Goal: Complete application form: Complete application form

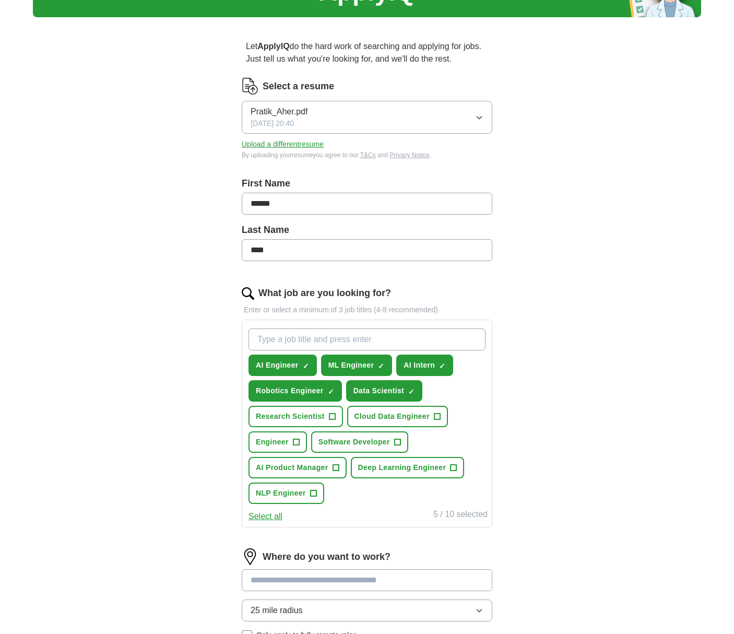
scroll to position [66, 0]
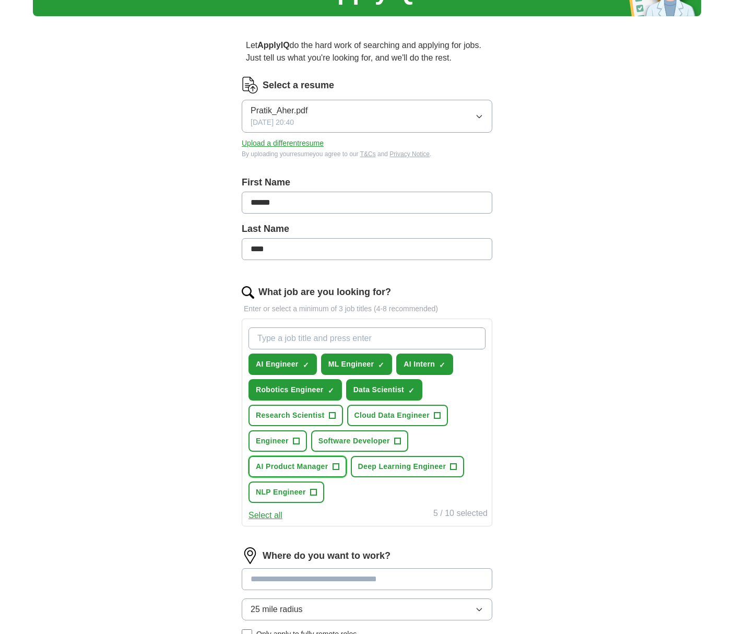
click at [329, 466] on button "AI Product Manager +" at bounding box center [297, 466] width 98 height 21
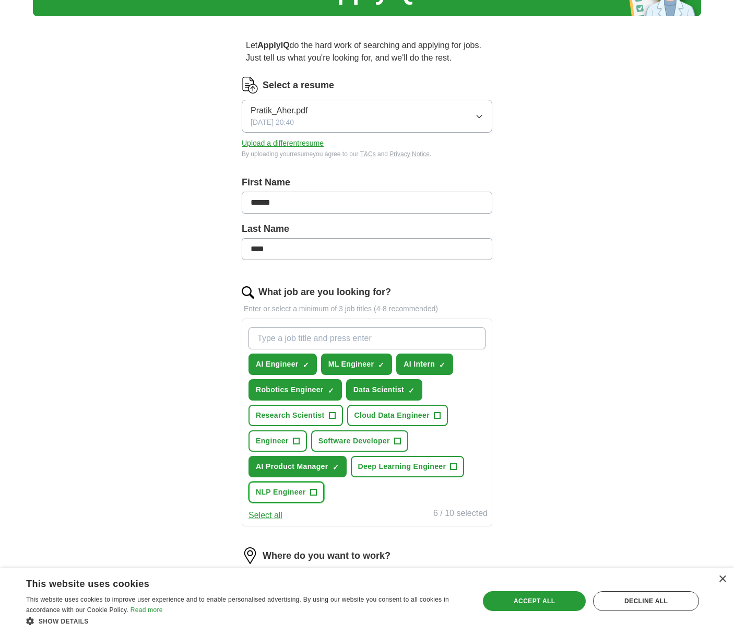
click at [303, 491] on span "NLP Engineer" at bounding box center [281, 491] width 50 height 11
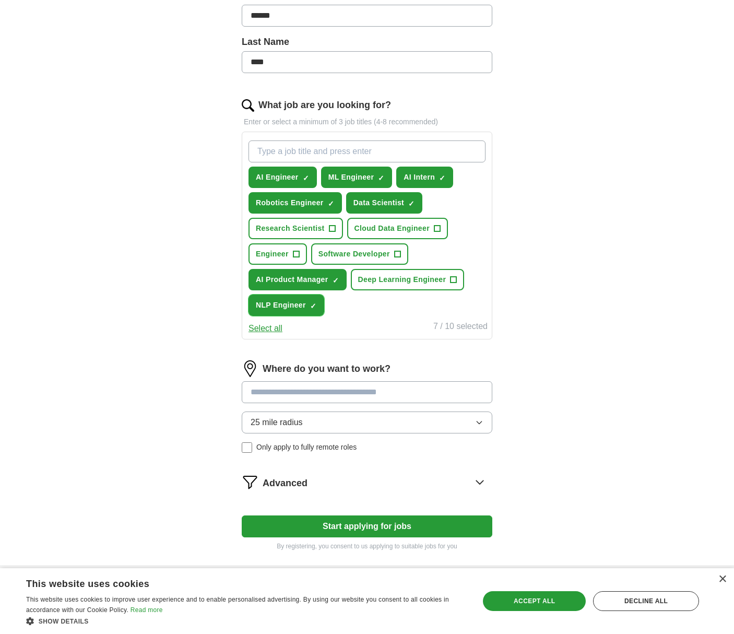
scroll to position [257, 0]
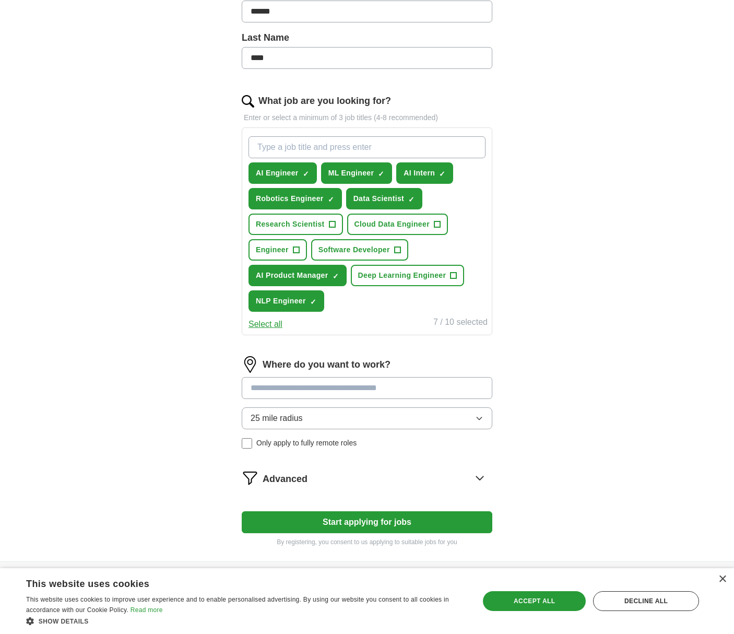
click at [262, 395] on input at bounding box center [367, 388] width 251 height 22
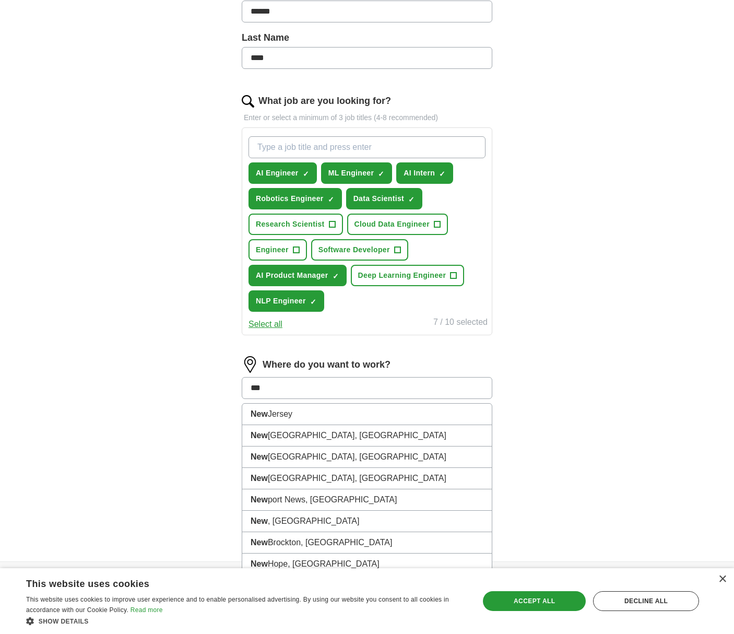
type input "***"
click at [273, 435] on li "New York City, NY" at bounding box center [367, 435] width 250 height 21
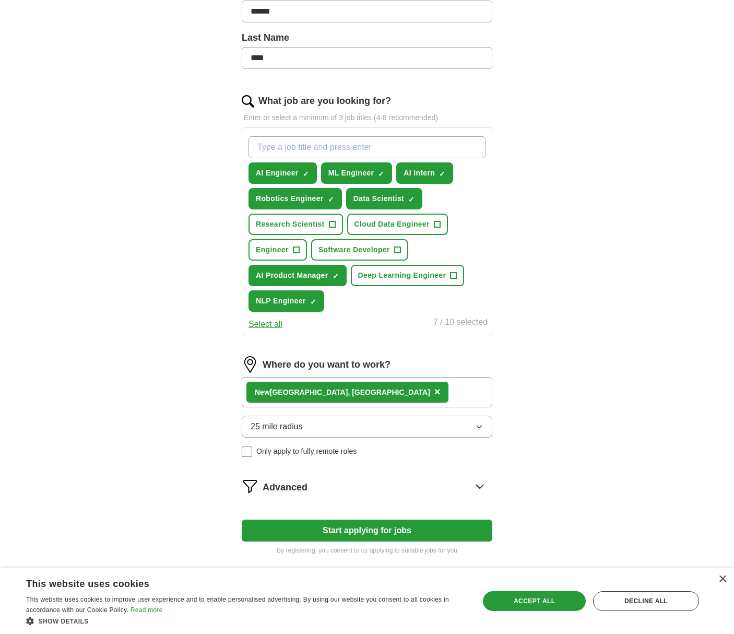
click at [360, 393] on div "New York City, NY ×" at bounding box center [367, 392] width 251 height 30
click at [377, 397] on div "New York City, NY ×" at bounding box center [367, 392] width 251 height 30
click at [378, 397] on div "New York City, NY ×" at bounding box center [367, 392] width 251 height 30
click at [295, 427] on span "25 mile radius" at bounding box center [277, 426] width 52 height 13
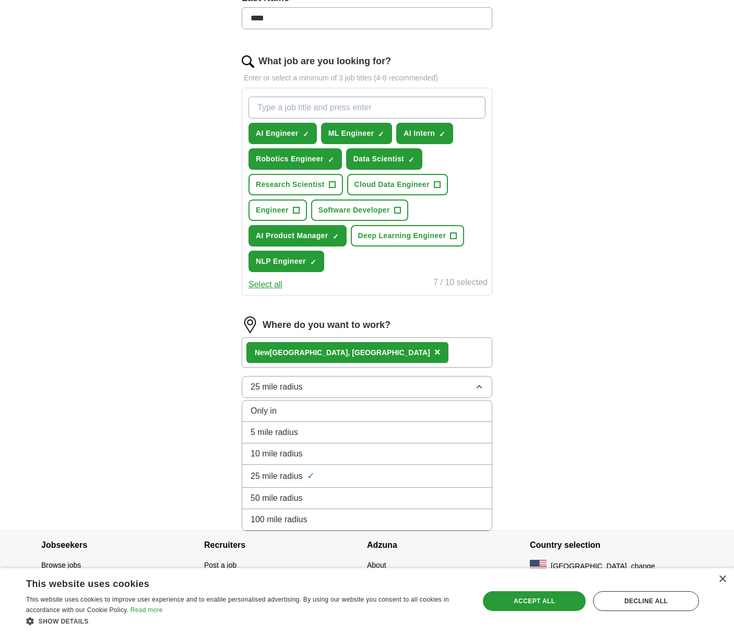
scroll to position [298, 0]
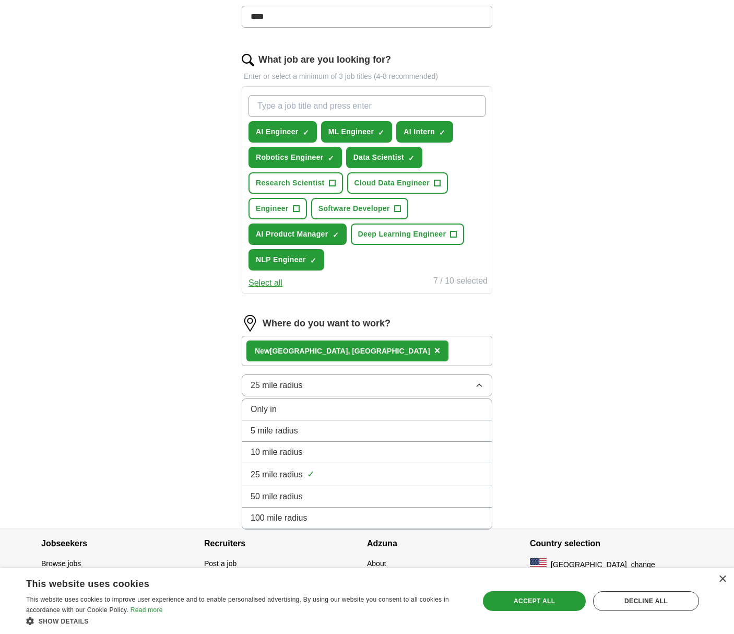
click at [331, 521] on div "100 mile radius" at bounding box center [367, 518] width 233 height 13
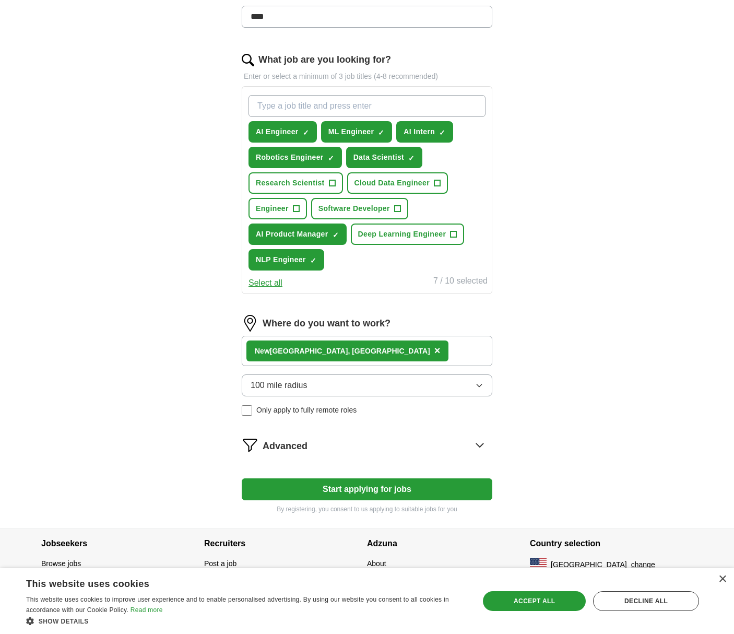
click at [349, 449] on div "Advanced" at bounding box center [378, 444] width 230 height 17
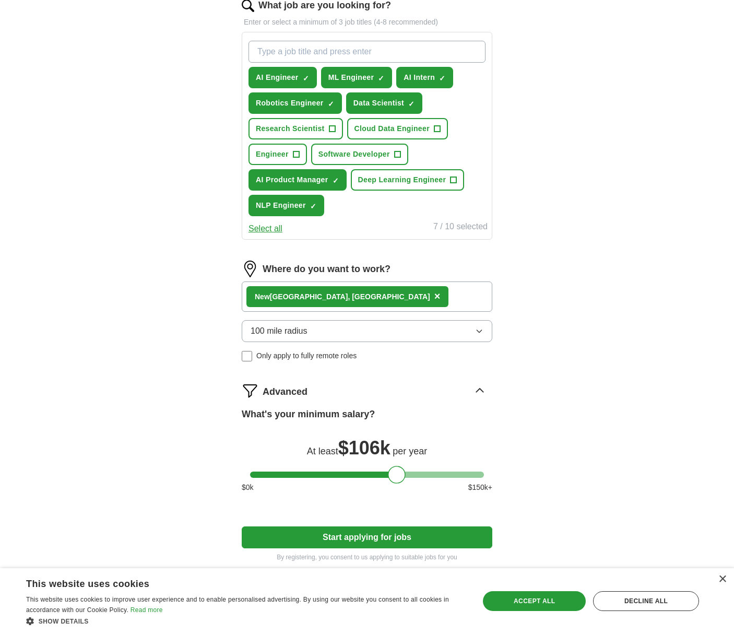
scroll to position [377, 0]
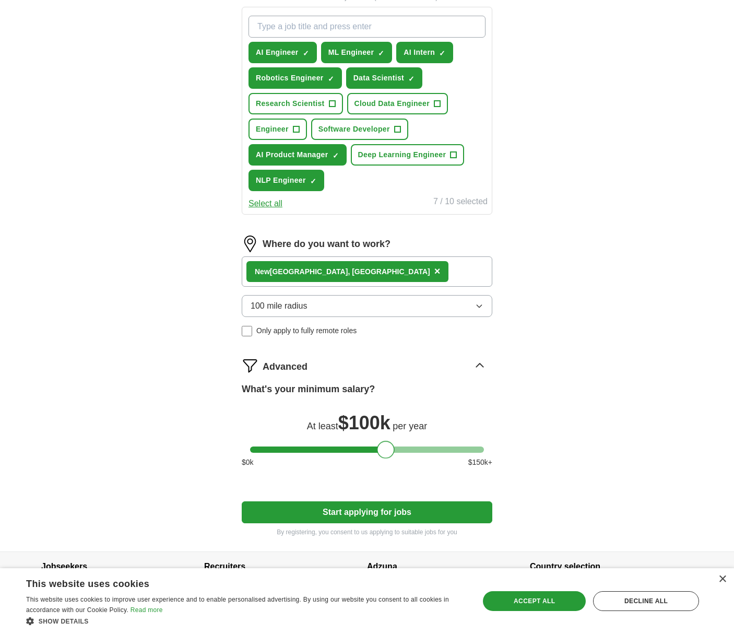
drag, startPoint x: 395, startPoint y: 449, endPoint x: 384, endPoint y: 448, distance: 10.6
click at [384, 448] on div at bounding box center [386, 450] width 18 height 18
click at [342, 509] on button "Start applying for jobs" at bounding box center [367, 512] width 251 height 22
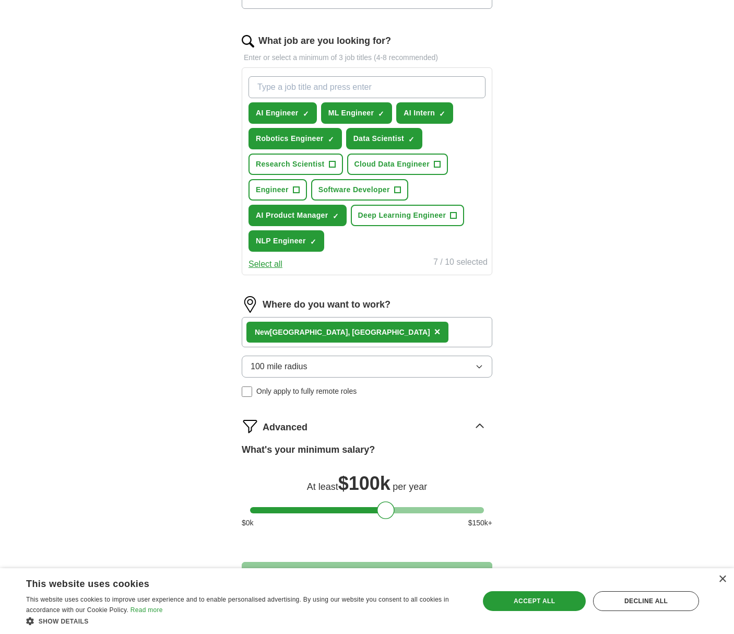
select select "**"
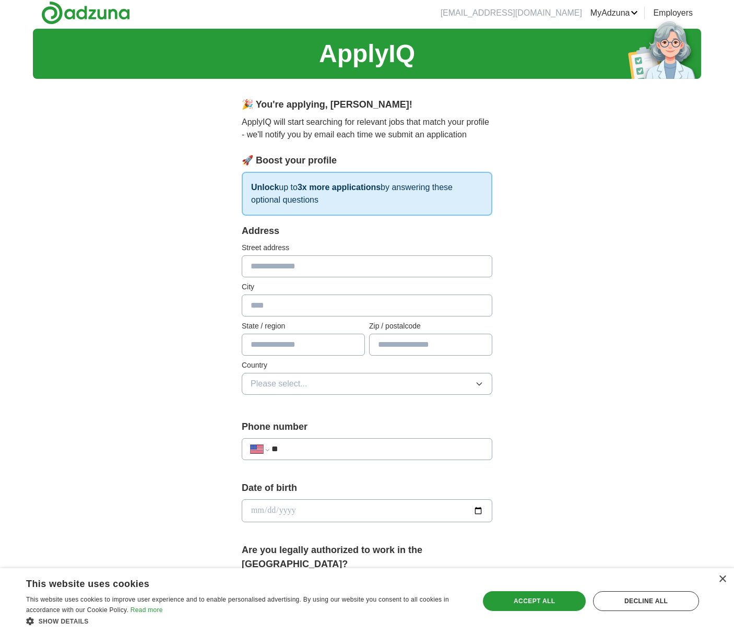
scroll to position [0, 0]
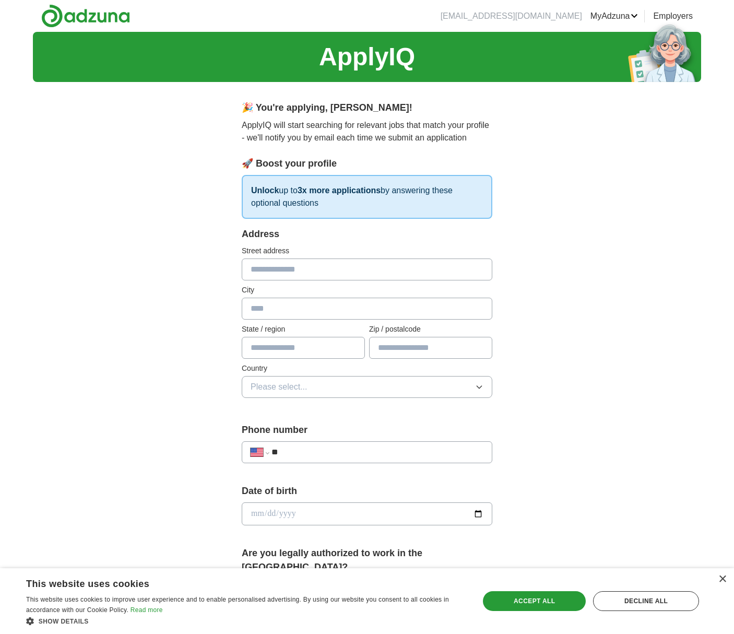
click at [270, 267] on input "text" at bounding box center [367, 269] width 251 height 22
type input "**********"
type input "*******"
type input "********"
type input "*****"
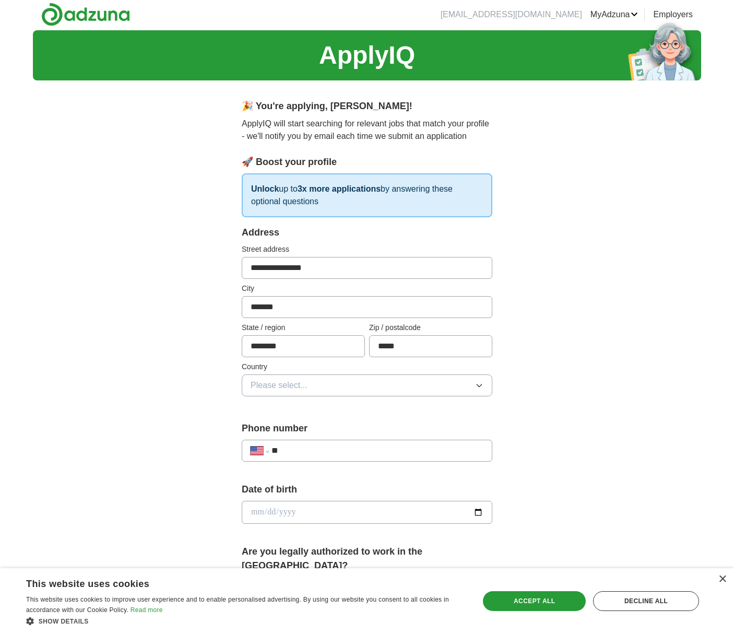
scroll to position [4, 0]
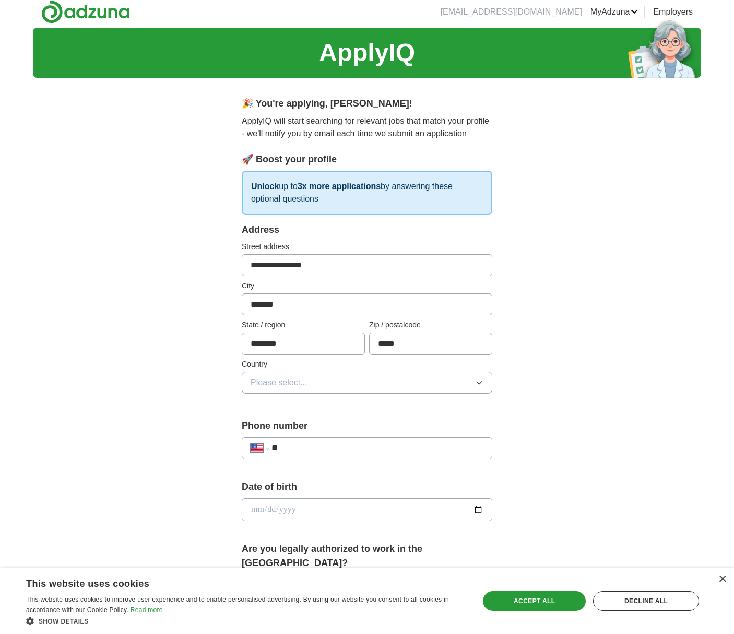
click at [304, 383] on span "Please select..." at bounding box center [279, 382] width 57 height 13
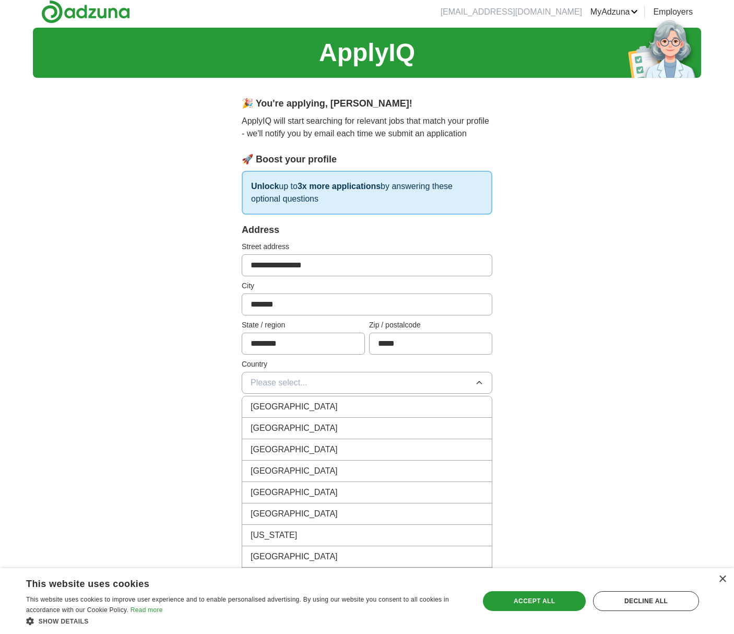
click at [308, 427] on div "United States" at bounding box center [367, 428] width 233 height 13
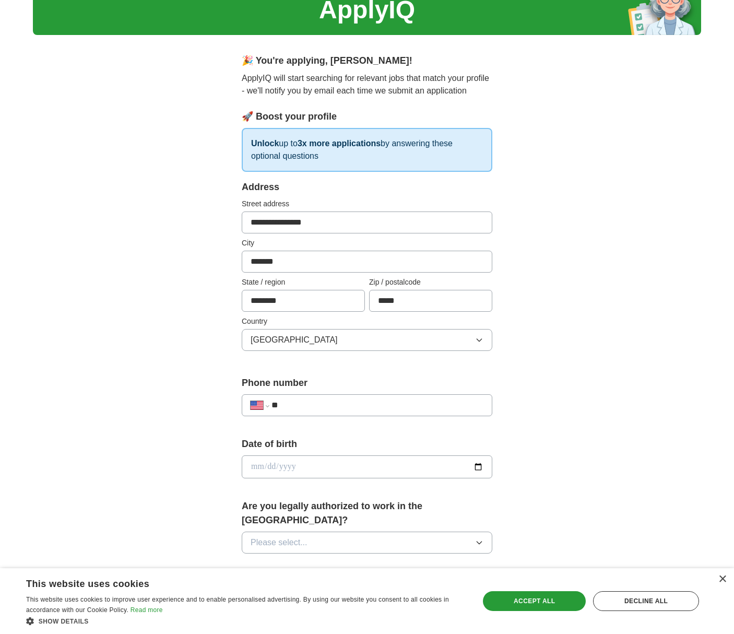
scroll to position [53, 0]
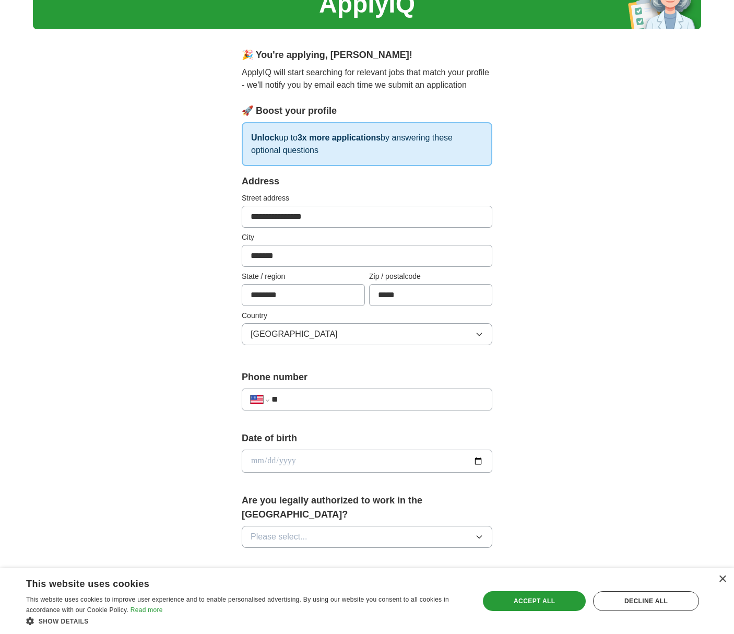
click at [295, 407] on div "**********" at bounding box center [367, 399] width 251 height 22
click at [300, 401] on input "**" at bounding box center [377, 399] width 212 height 13
type input "**********"
click at [288, 457] on input "date" at bounding box center [367, 460] width 251 height 23
click at [476, 457] on input "date" at bounding box center [367, 460] width 251 height 23
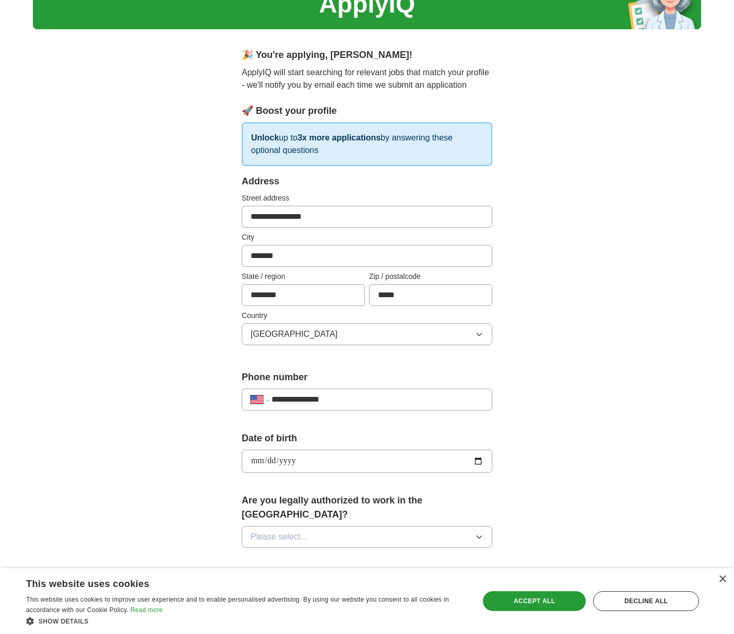
type input "**********"
click at [349, 526] on button "Please select..." at bounding box center [367, 537] width 251 height 22
click at [334, 554] on div "Yes" at bounding box center [367, 560] width 233 height 13
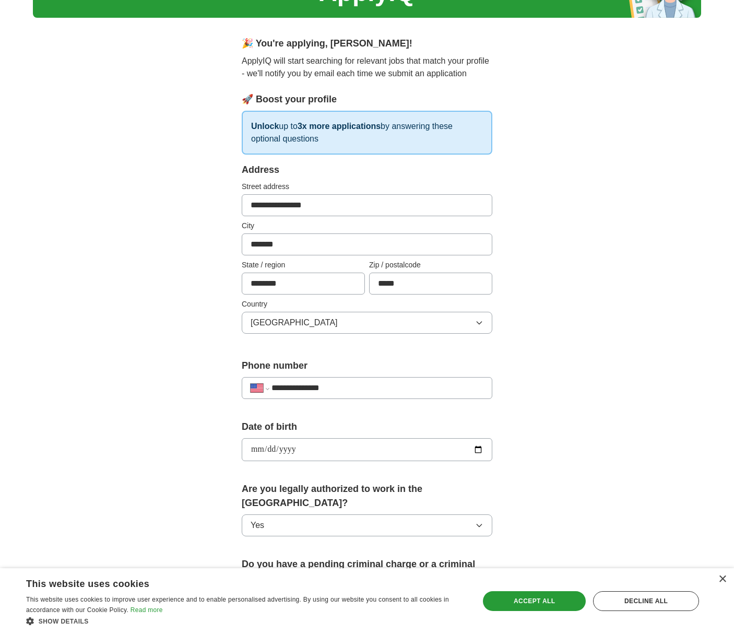
scroll to position [234, 0]
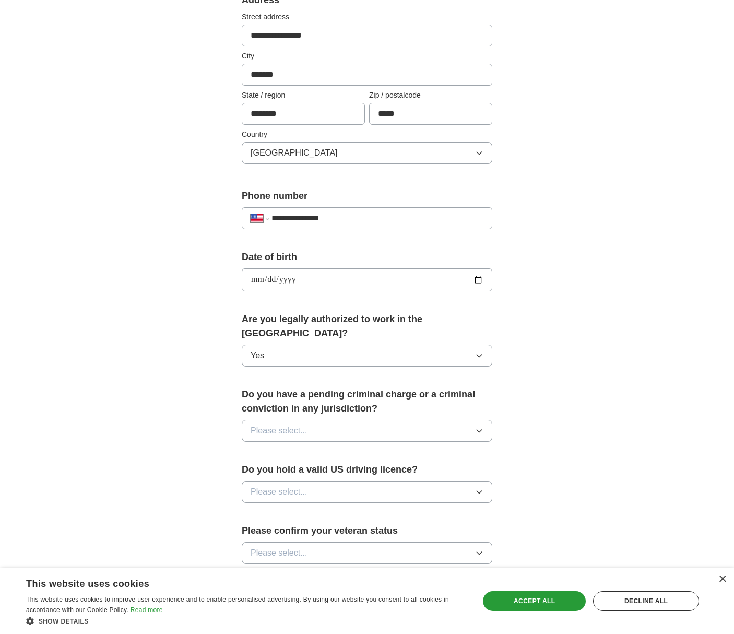
click at [400, 422] on button "Please select..." at bounding box center [367, 431] width 251 height 22
click at [378, 470] on div "No" at bounding box center [367, 476] width 233 height 13
click at [375, 481] on button "Please select..." at bounding box center [367, 492] width 251 height 22
click at [363, 509] on div "Yes" at bounding box center [367, 515] width 233 height 13
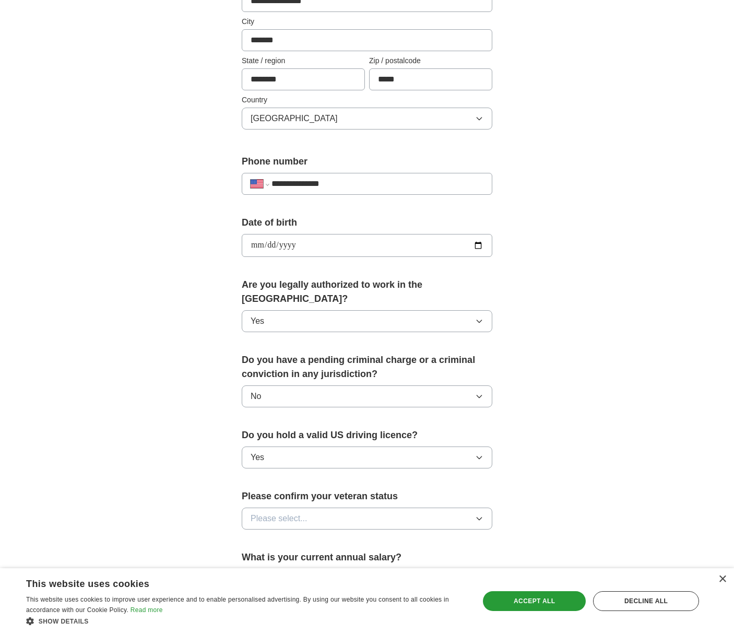
scroll to position [281, 0]
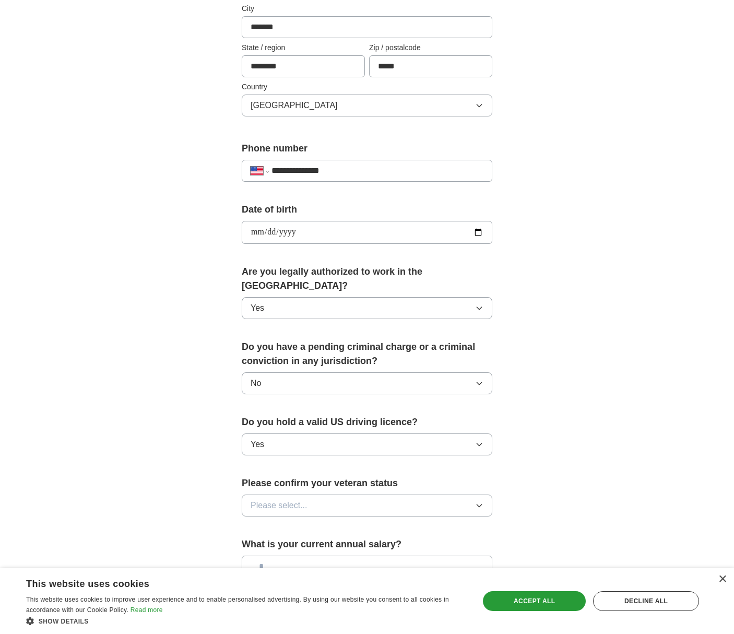
click at [367, 494] on button "Please select..." at bounding box center [367, 505] width 251 height 22
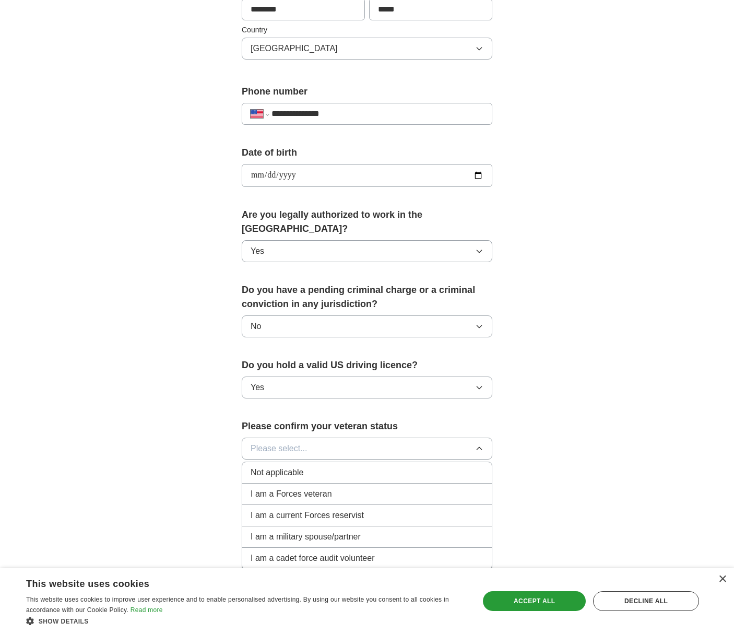
scroll to position [353, 0]
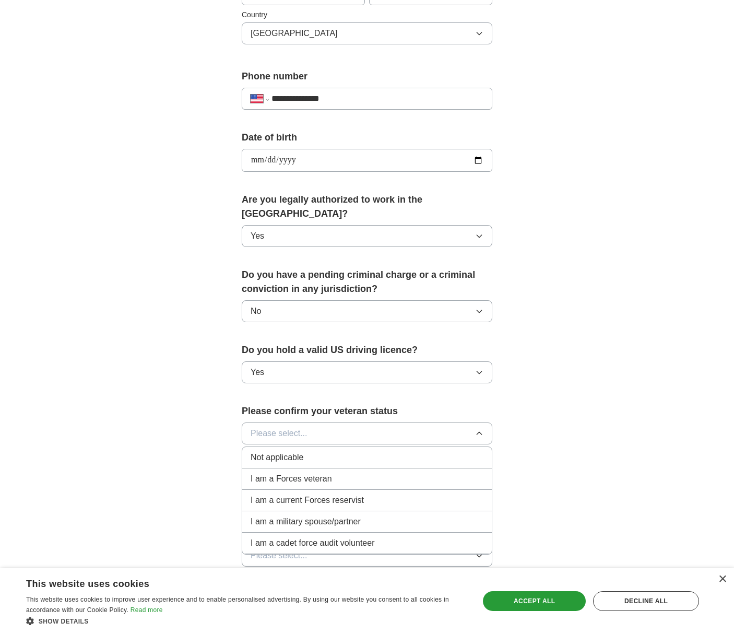
click at [340, 451] on div "Not applicable" at bounding box center [367, 457] width 233 height 13
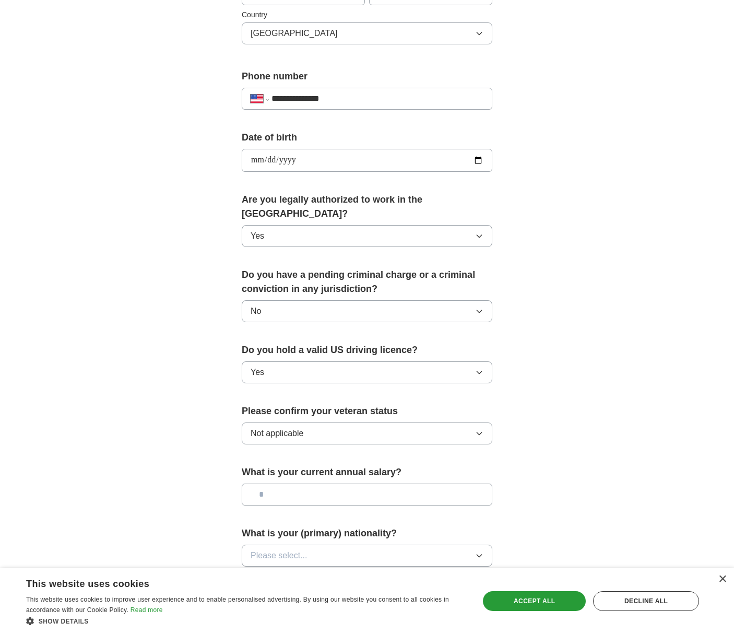
click at [349, 483] on input "text" at bounding box center [367, 494] width 251 height 22
type input "**"
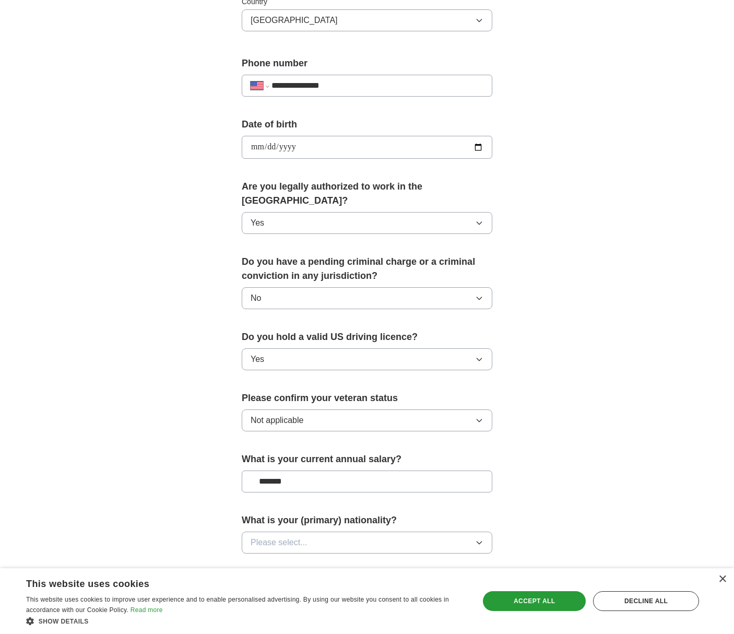
scroll to position [369, 0]
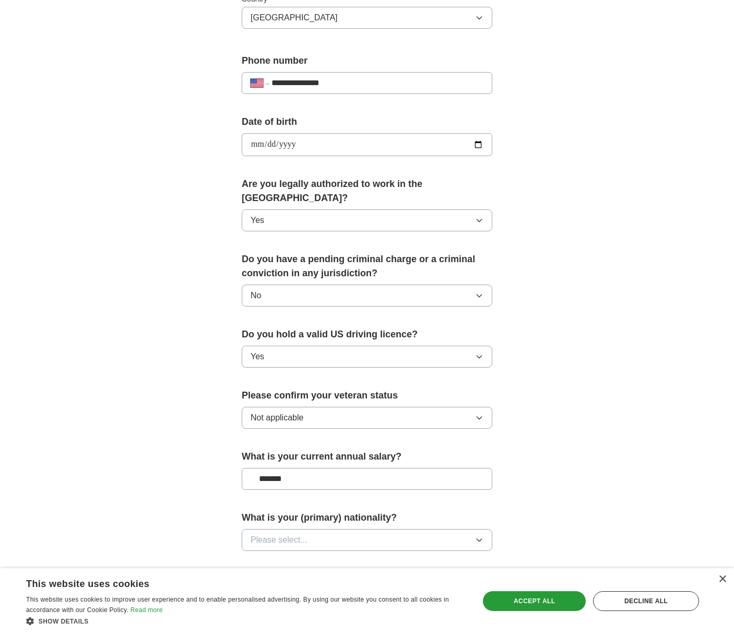
type input "*******"
click at [385, 529] on button "Please select..." at bounding box center [367, 540] width 251 height 22
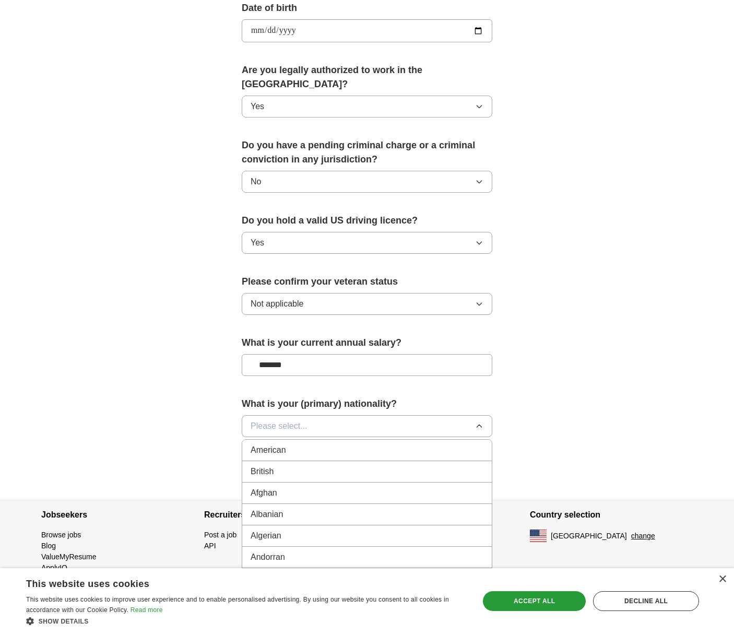
click at [352, 415] on button "Please select..." at bounding box center [367, 426] width 251 height 22
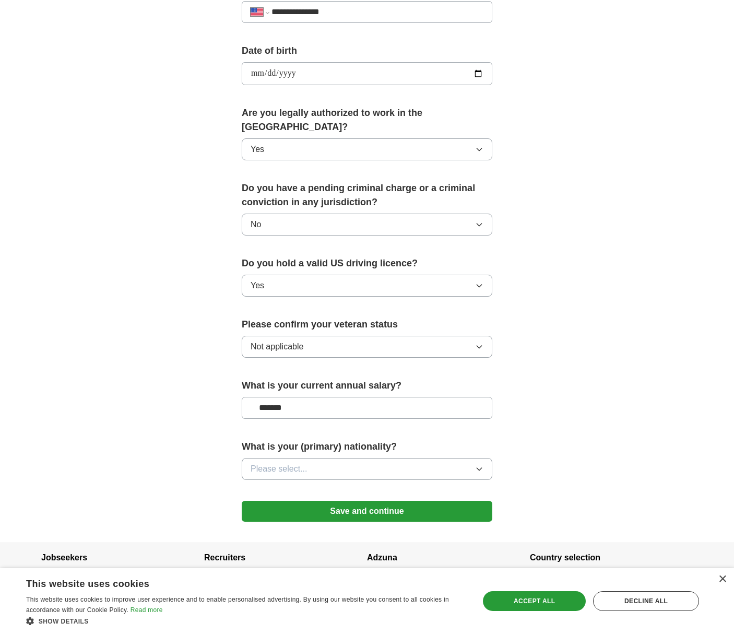
click at [374, 458] on button "Please select..." at bounding box center [367, 469] width 251 height 22
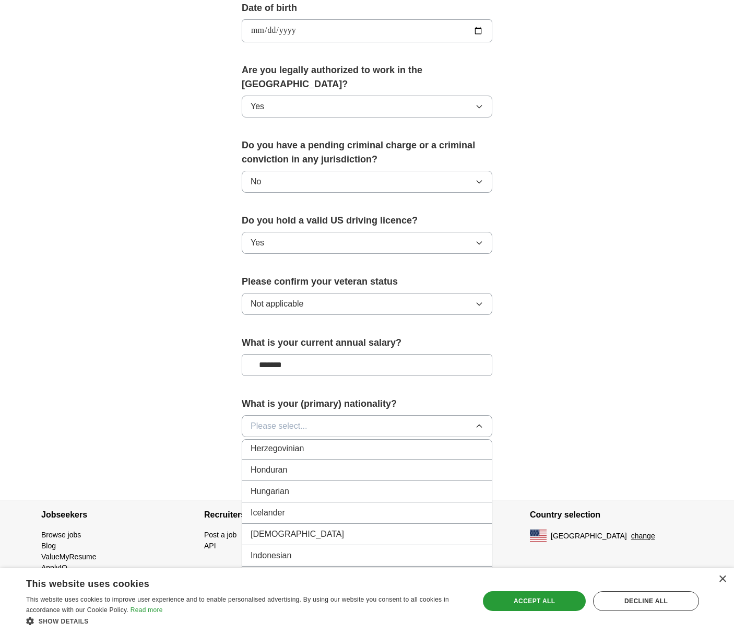
scroll to position [1629, 0]
click at [383, 527] on div "Indian" at bounding box center [367, 533] width 233 height 13
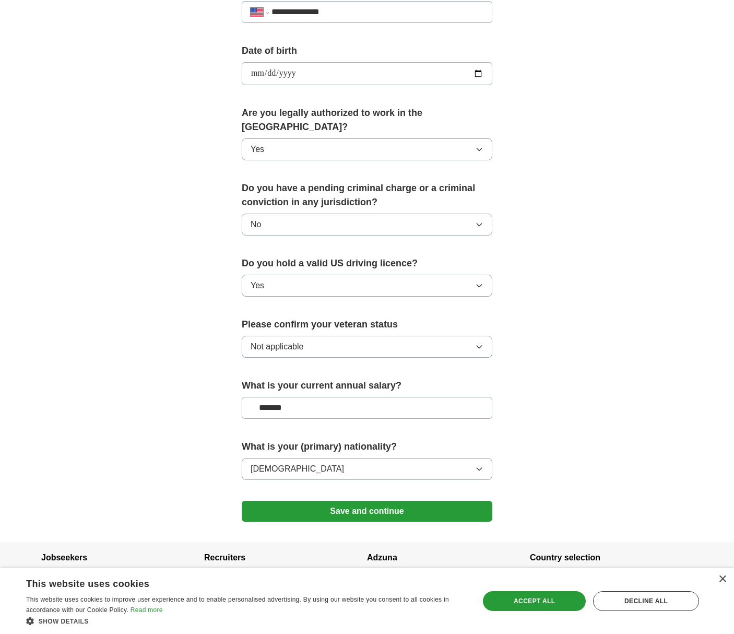
click at [419, 501] on button "Save and continue" at bounding box center [367, 511] width 251 height 21
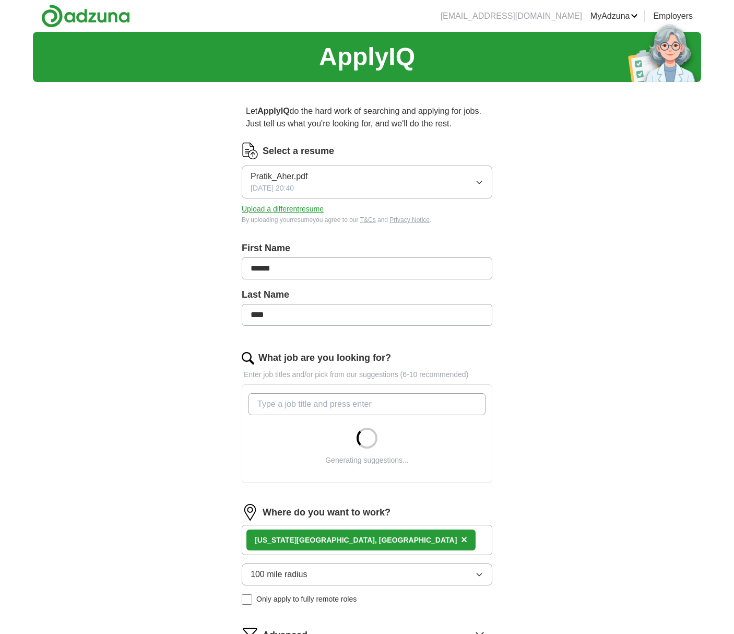
scroll to position [210, 0]
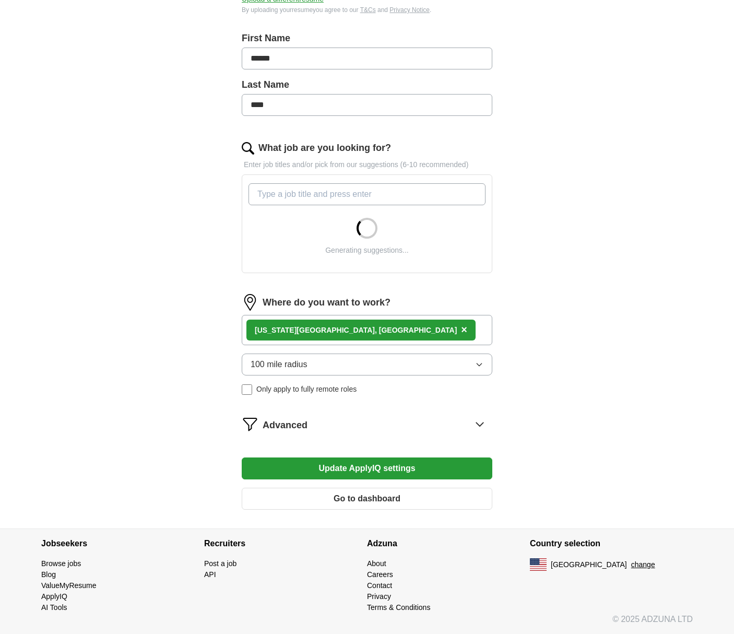
click at [405, 432] on div "Advanced" at bounding box center [378, 423] width 230 height 17
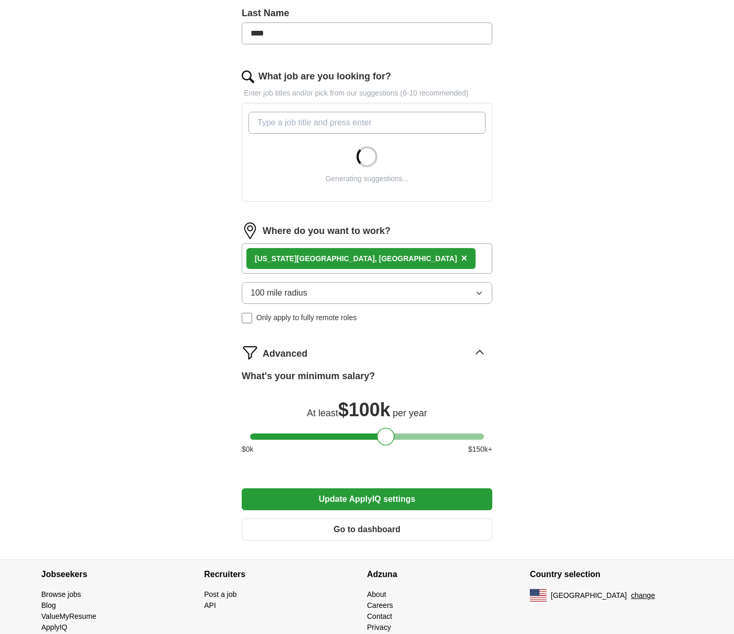
scroll to position [312, 0]
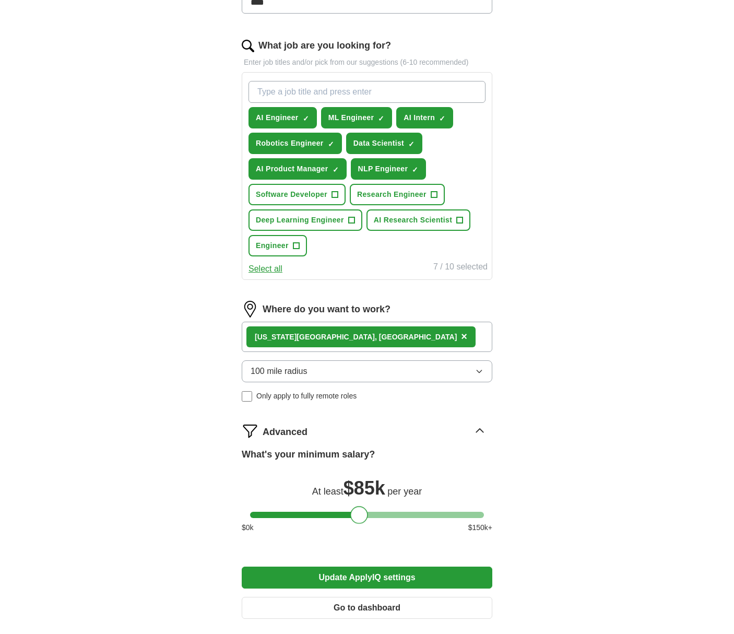
drag, startPoint x: 381, startPoint y: 409, endPoint x: 358, endPoint y: 409, distance: 23.0
click at [358, 409] on form "Select a resume Pratik_Aher.pdf [DATE] 20:40 Upload a different resume By uploa…" at bounding box center [367, 228] width 251 height 797
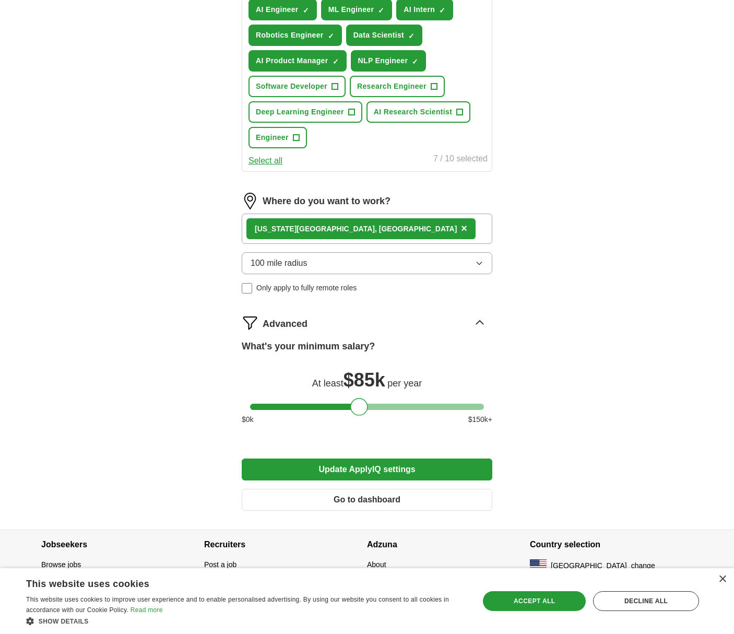
scroll to position [421, 0]
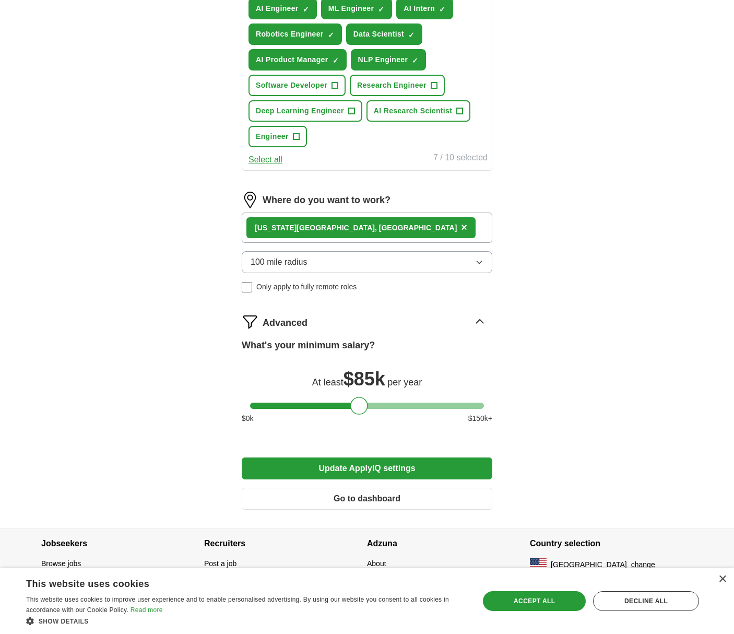
click at [413, 463] on button "Update ApplyIQ settings" at bounding box center [367, 468] width 251 height 22
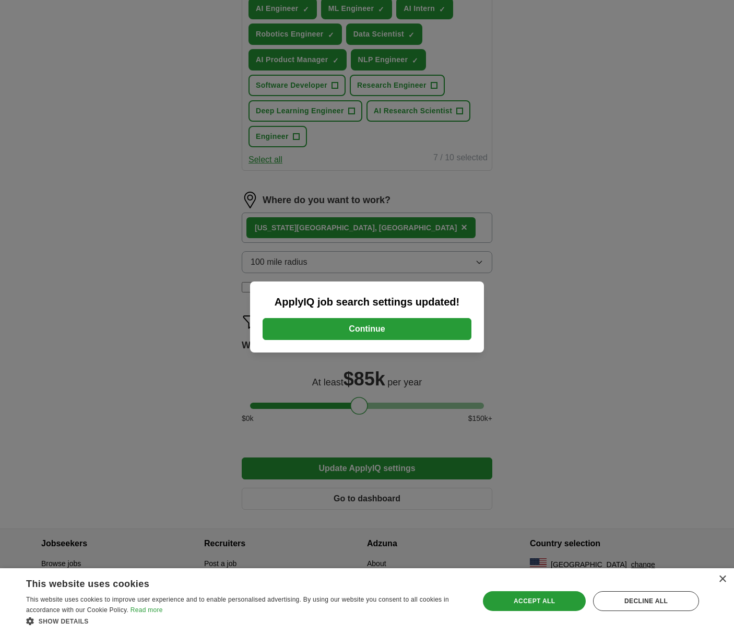
click at [317, 330] on button "Continue" at bounding box center [367, 329] width 209 height 22
